Goal: Complete application form

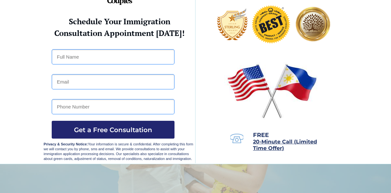
scroll to position [34, 0]
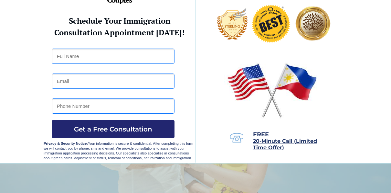
click at [141, 63] on input "text" at bounding box center [113, 56] width 123 height 15
type input "JOHNNY EARL RUBIO"
type input "johnnyearlbacaorubio@gmail.com"
type input "09073184364"
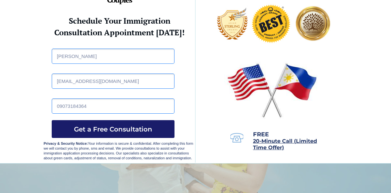
click at [129, 135] on button "Get a Free Consultation" at bounding box center [113, 129] width 123 height 18
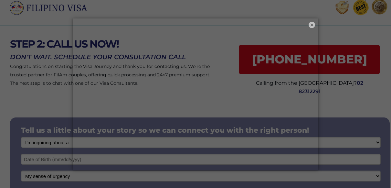
scroll to position [25, 0]
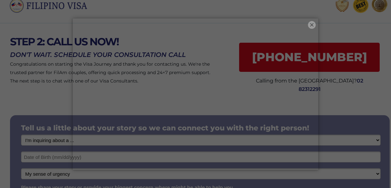
click at [311, 25] on button "×" at bounding box center [312, 25] width 8 height 8
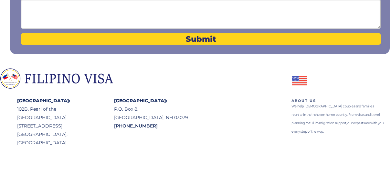
scroll to position [218, 0]
